Goal: Transaction & Acquisition: Purchase product/service

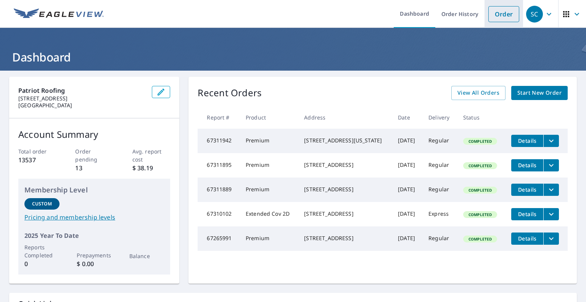
click at [494, 9] on link "Order" at bounding box center [503, 14] width 31 height 16
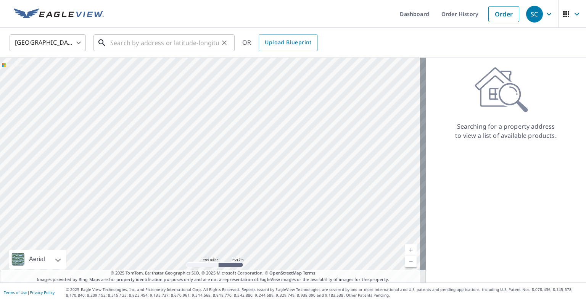
click at [148, 43] on input "text" at bounding box center [164, 42] width 109 height 21
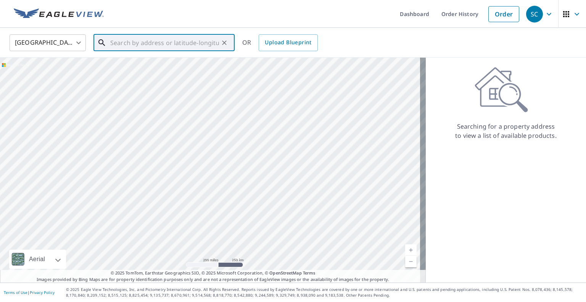
paste input "[STREET_ADDRESS]"
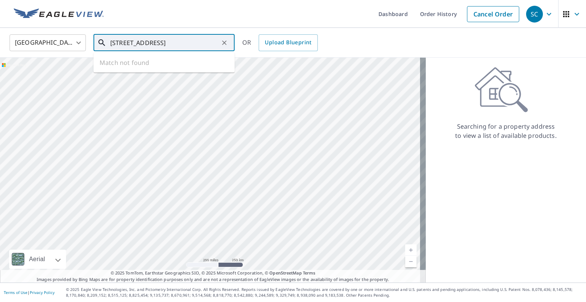
scroll to position [0, 5]
click at [138, 64] on span "[STREET_ADDRESS]" at bounding box center [169, 64] width 120 height 9
type input "[STREET_ADDRESS]"
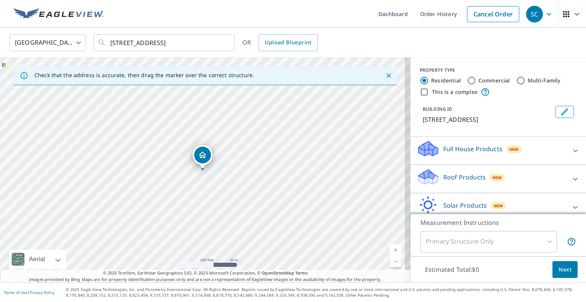
click at [454, 179] on p "Roof Products" at bounding box center [464, 176] width 42 height 9
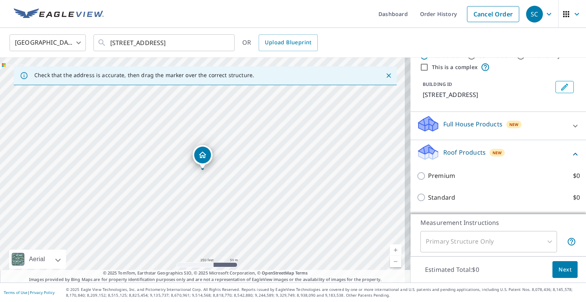
scroll to position [38, 0]
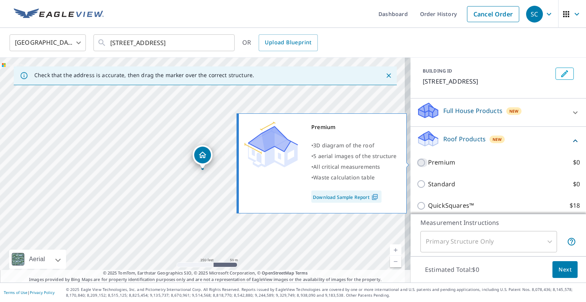
click at [416, 162] on input "Premium $0" at bounding box center [421, 162] width 11 height 9
checkbox input "true"
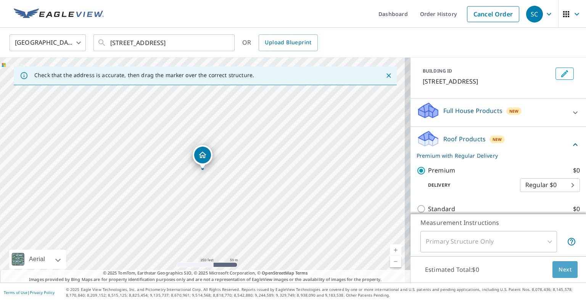
click at [562, 270] on span "Next" at bounding box center [564, 270] width 13 height 10
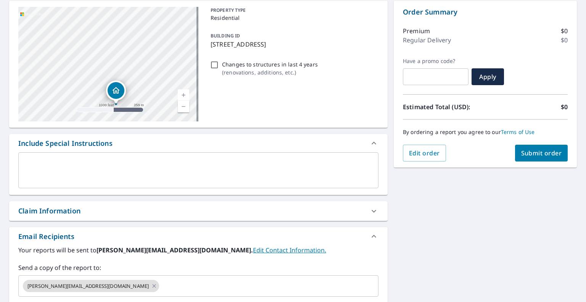
scroll to position [183, 0]
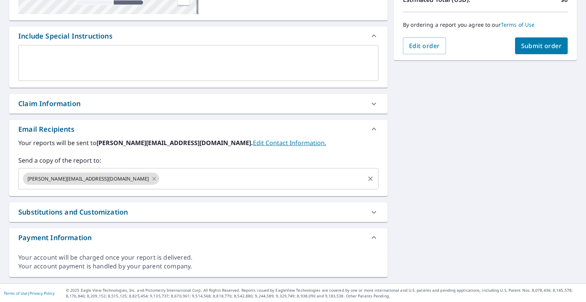
click at [151, 178] on icon at bounding box center [154, 178] width 6 height 8
checkbox input "true"
click at [78, 179] on input "text" at bounding box center [193, 178] width 342 height 14
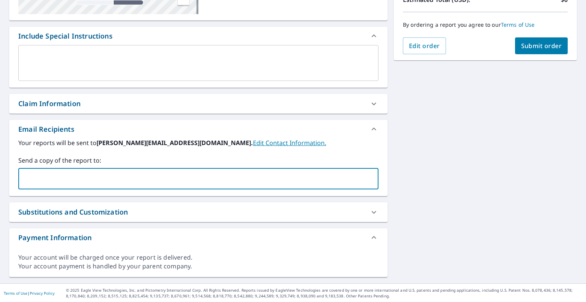
type input "[EMAIL_ADDRESS][DOMAIN_NAME]"
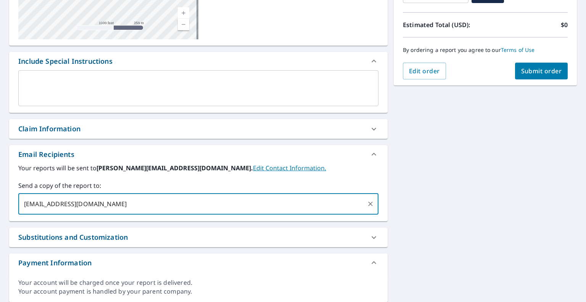
scroll to position [145, 0]
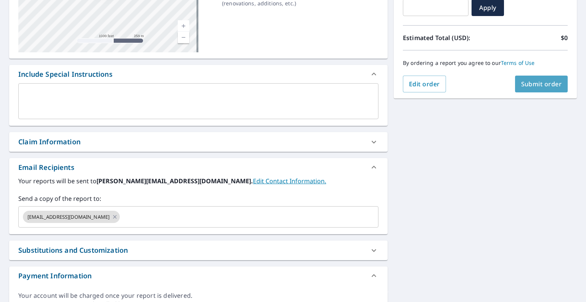
click at [530, 83] on span "Submit order" at bounding box center [541, 84] width 41 height 8
checkbox input "true"
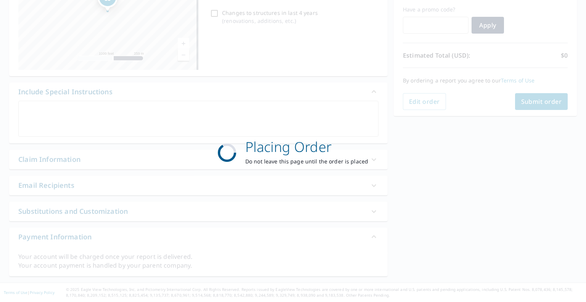
scroll to position [127, 0]
